Goal: Find specific page/section: Find specific page/section

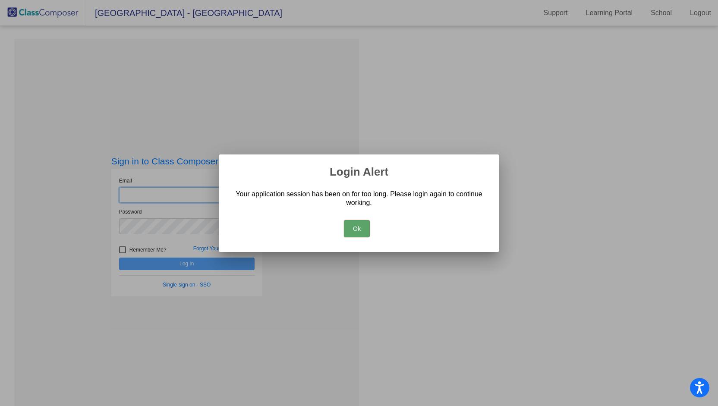
type input "[EMAIL_ADDRESS][DOMAIN_NAME]"
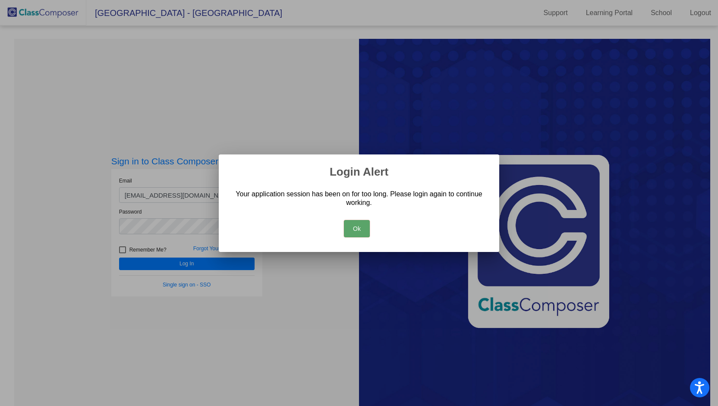
drag, startPoint x: 344, startPoint y: 230, endPoint x: 316, endPoint y: 232, distance: 28.6
click at [345, 230] on button "Ok" at bounding box center [357, 228] width 26 height 17
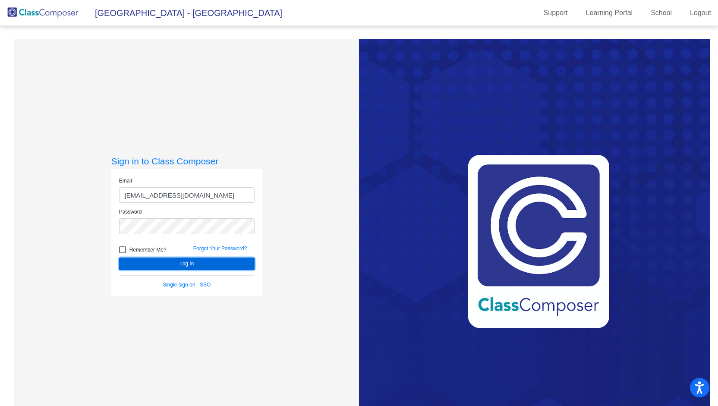
click at [241, 264] on button "Log In" at bounding box center [187, 264] width 136 height 13
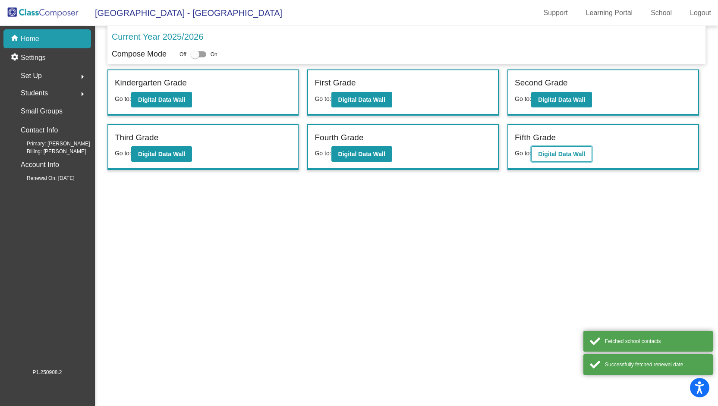
click at [561, 146] on button "Digital Data Wall" at bounding box center [561, 154] width 61 height 16
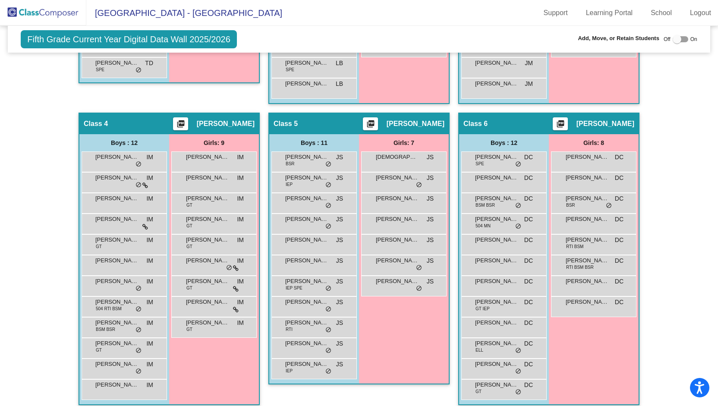
scroll to position [451, 0]
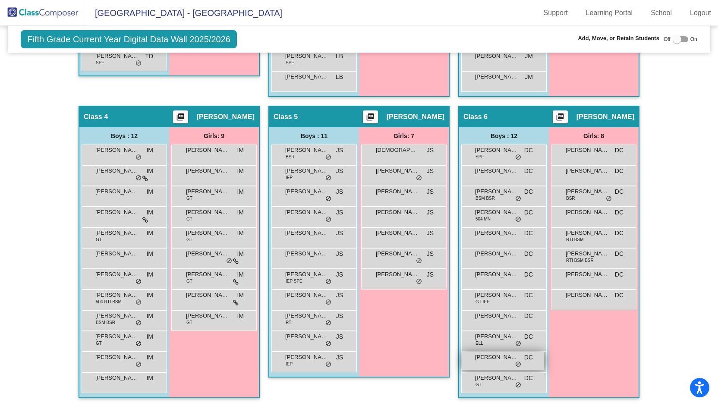
click at [497, 361] on div "[PERSON_NAME] DC lock do_not_disturb_alt" at bounding box center [503, 361] width 82 height 18
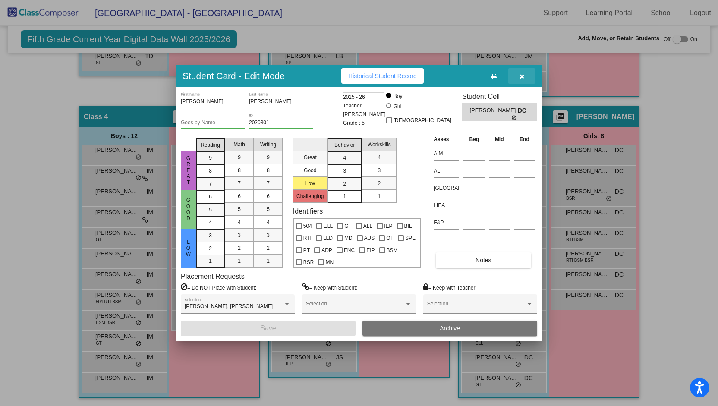
click at [523, 79] on icon "button" at bounding box center [522, 76] width 5 height 6
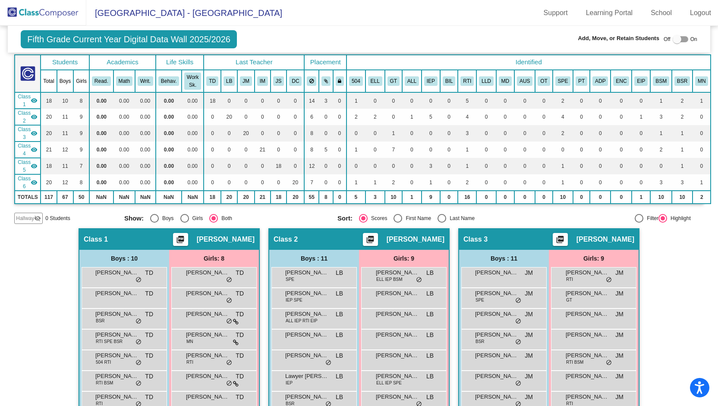
scroll to position [0, 0]
